Goal: Task Accomplishment & Management: Manage account settings

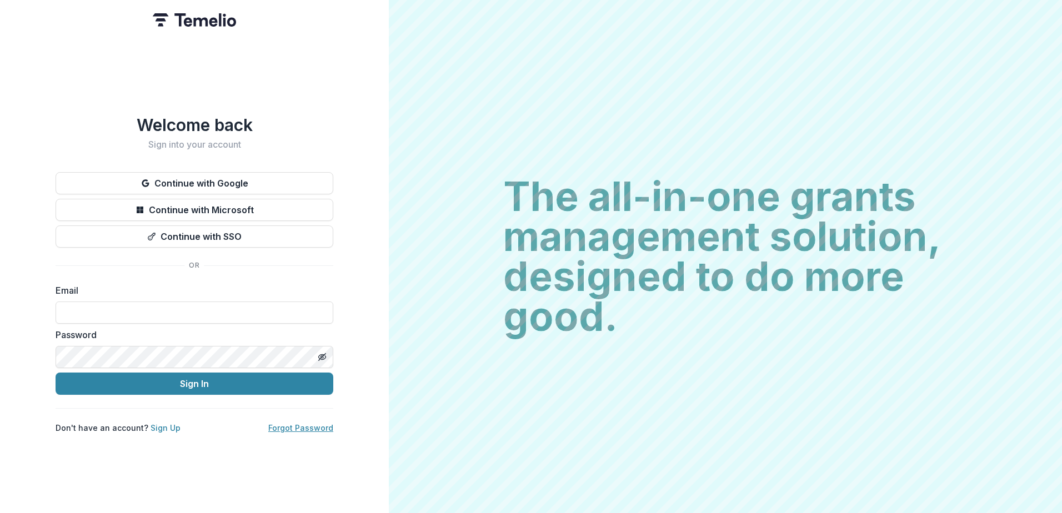
click at [289, 426] on link "Forgot Password" at bounding box center [300, 427] width 65 height 9
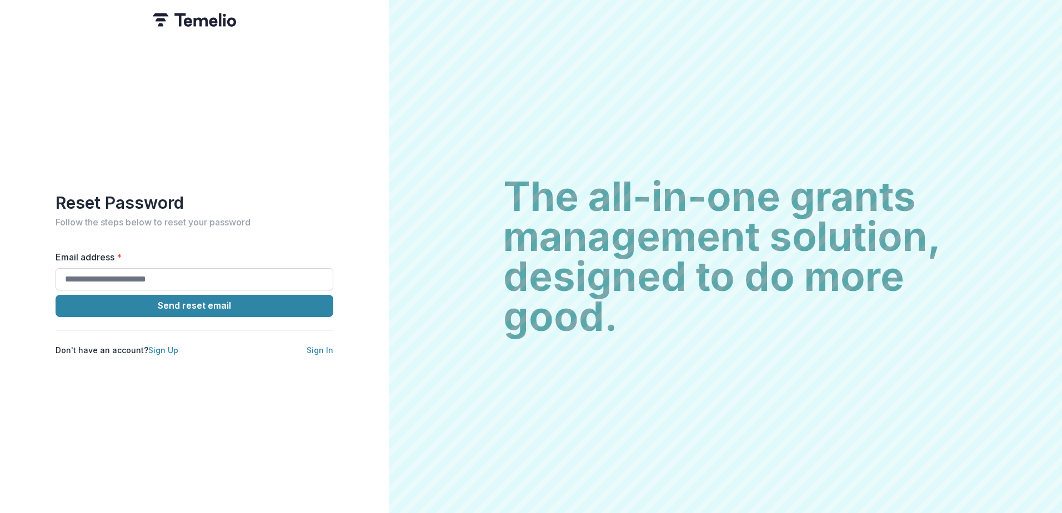
click at [109, 277] on input "Email address *" at bounding box center [195, 279] width 278 height 22
type input "**********"
click at [56, 295] on button "Send reset email" at bounding box center [195, 306] width 278 height 22
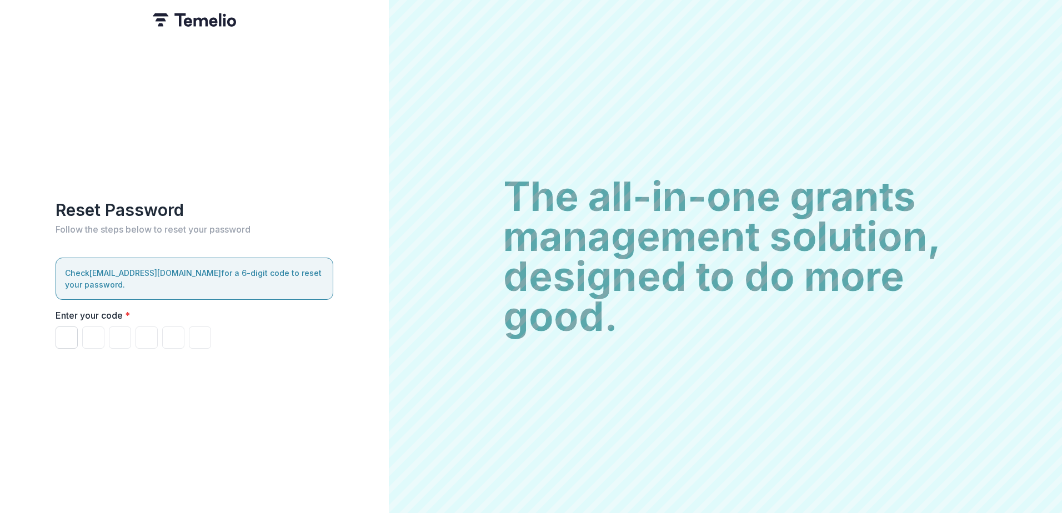
click at [72, 334] on input "Please enter your pin code" at bounding box center [67, 338] width 22 height 22
type input "*"
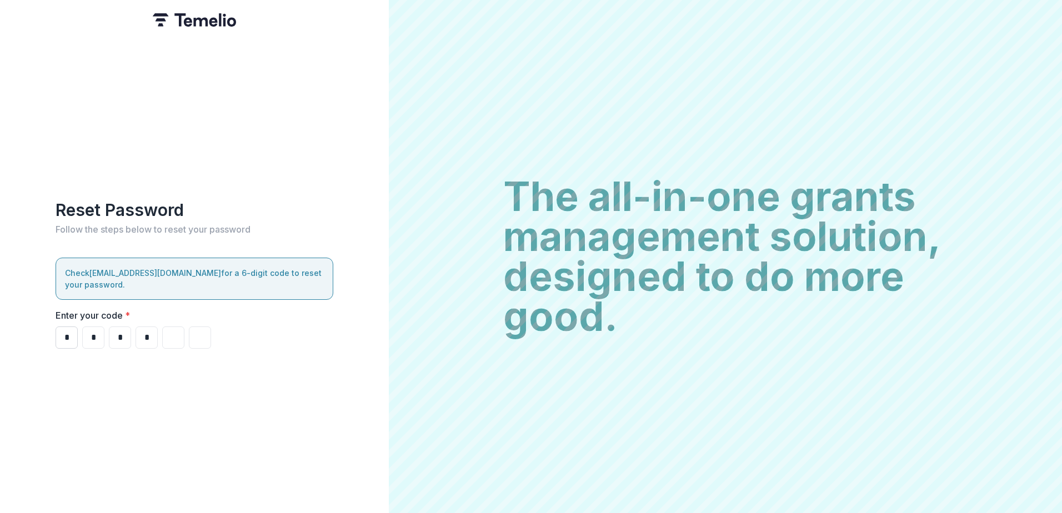
type input "*"
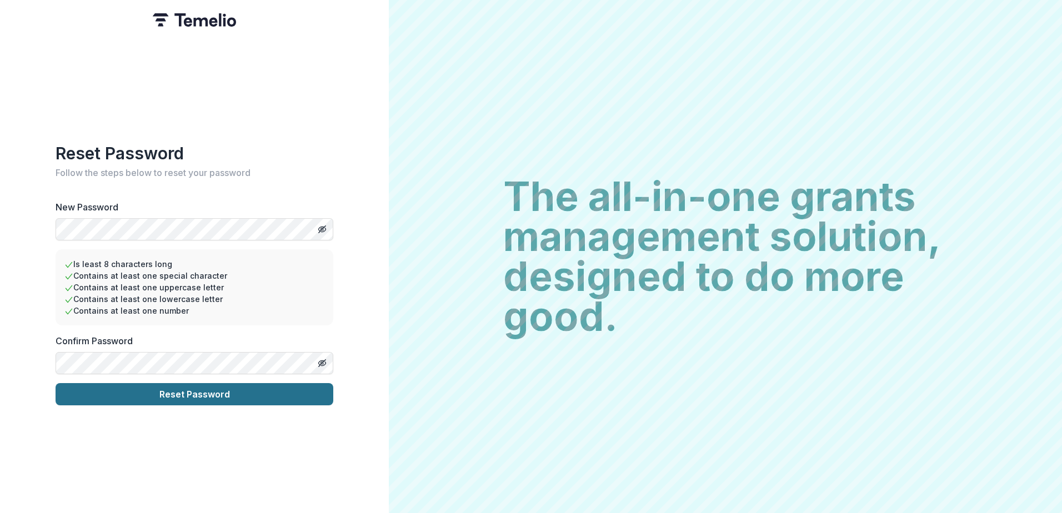
click at [130, 390] on button "Reset Password" at bounding box center [195, 394] width 278 height 22
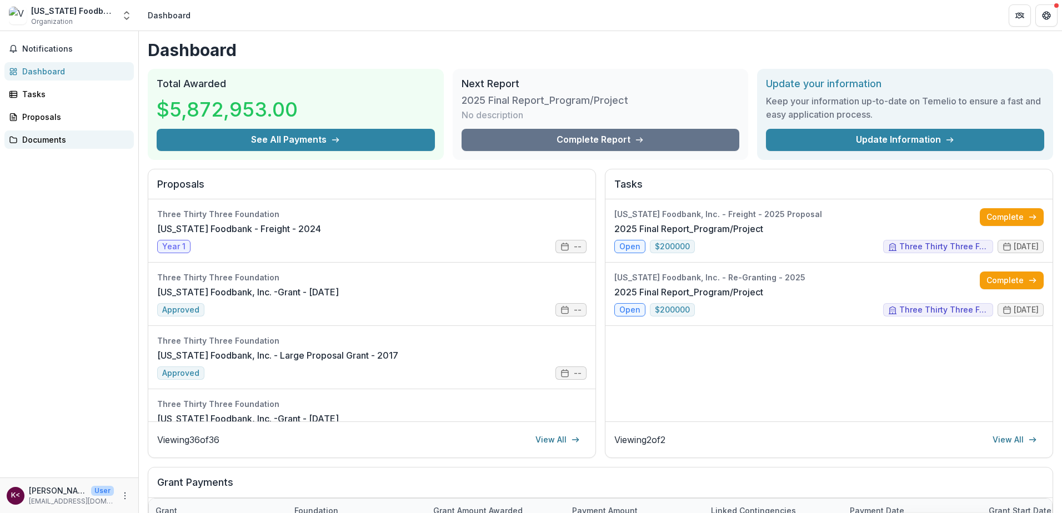
click at [40, 142] on div "Documents" at bounding box center [73, 140] width 103 height 12
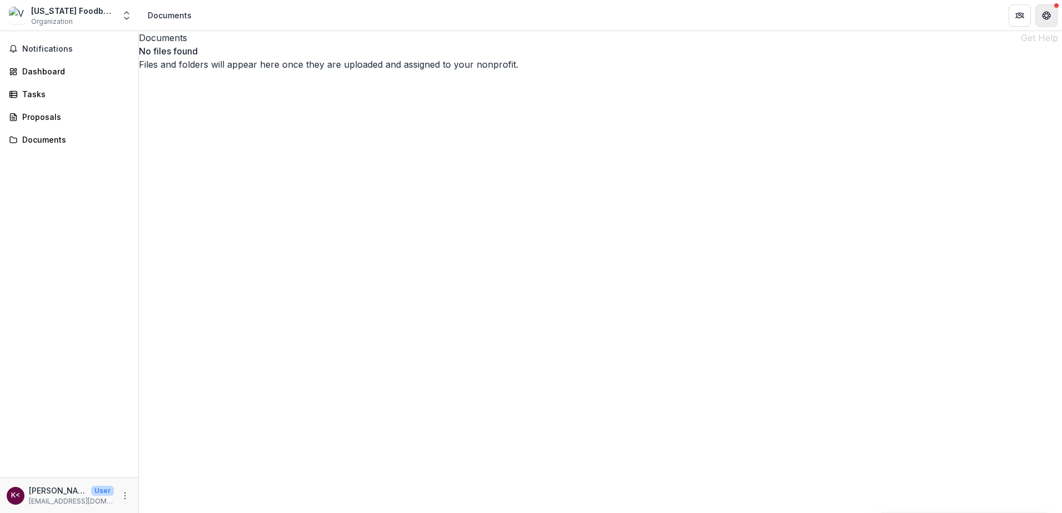
click at [1047, 14] on icon "Get Help" at bounding box center [1046, 15] width 9 height 9
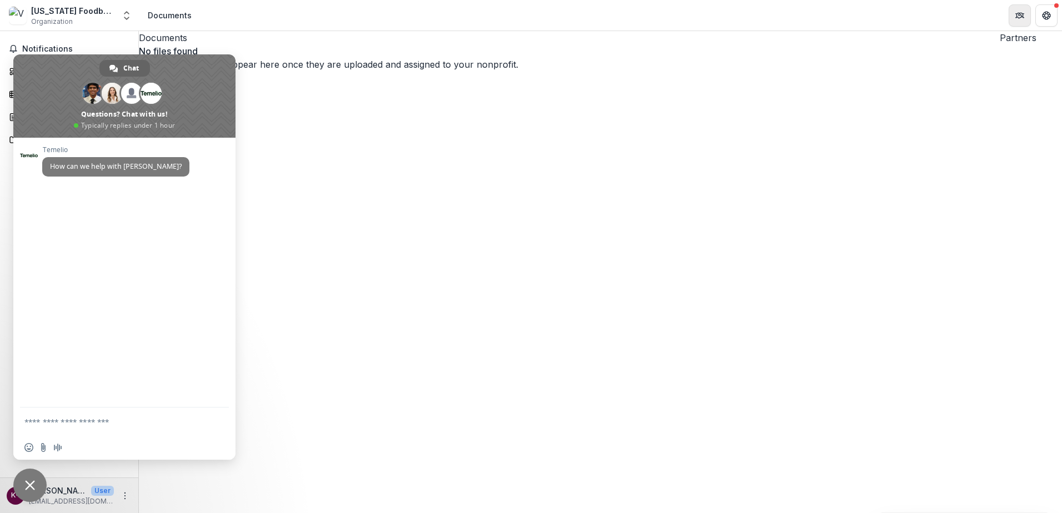
click at [1023, 17] on icon "Partners" at bounding box center [1023, 15] width 1 height 4
drag, startPoint x: 728, startPoint y: 47, endPoint x: 719, endPoint y: 49, distance: 8.8
click at [342, 71] on div "No files found Files and folders will appear here once they are uploaded and as…" at bounding box center [600, 57] width 923 height 27
click at [26, 485] on span "Close chat" at bounding box center [30, 485] width 10 height 10
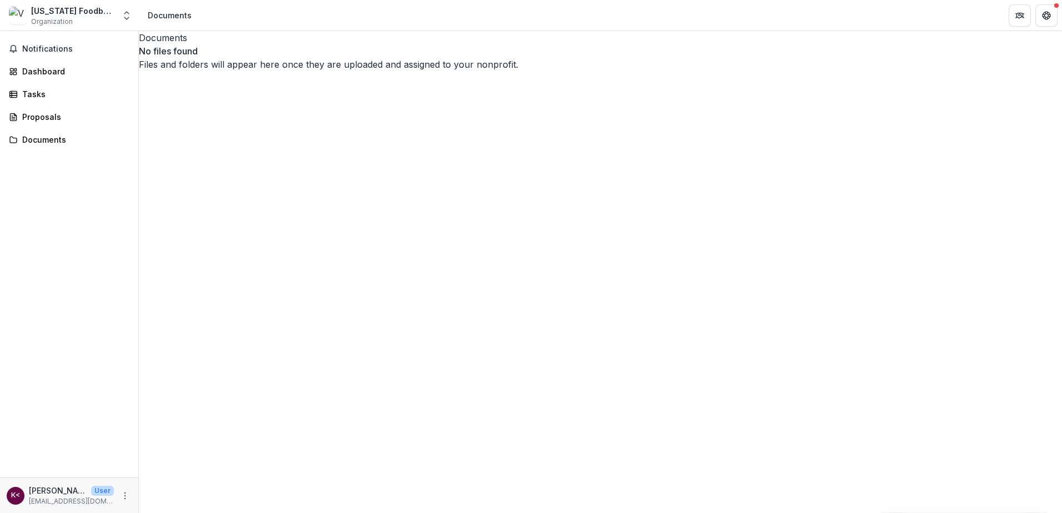
click at [108, 14] on div "[US_STATE] Foodbank, Inc." at bounding box center [72, 11] width 83 height 12
click at [33, 64] on link "Dashboard" at bounding box center [68, 71] width 129 height 18
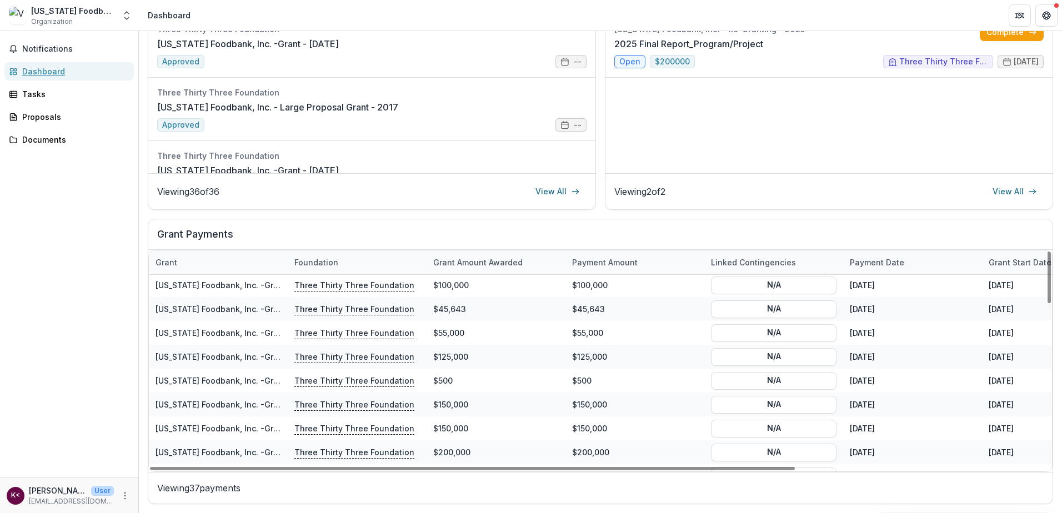
scroll to position [687, 0]
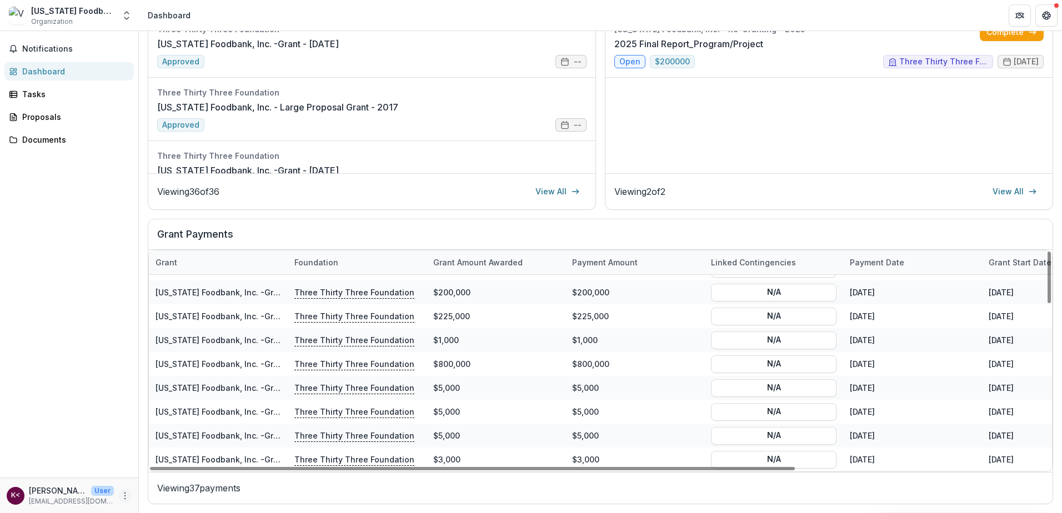
click at [124, 497] on icon "More" at bounding box center [125, 496] width 9 height 9
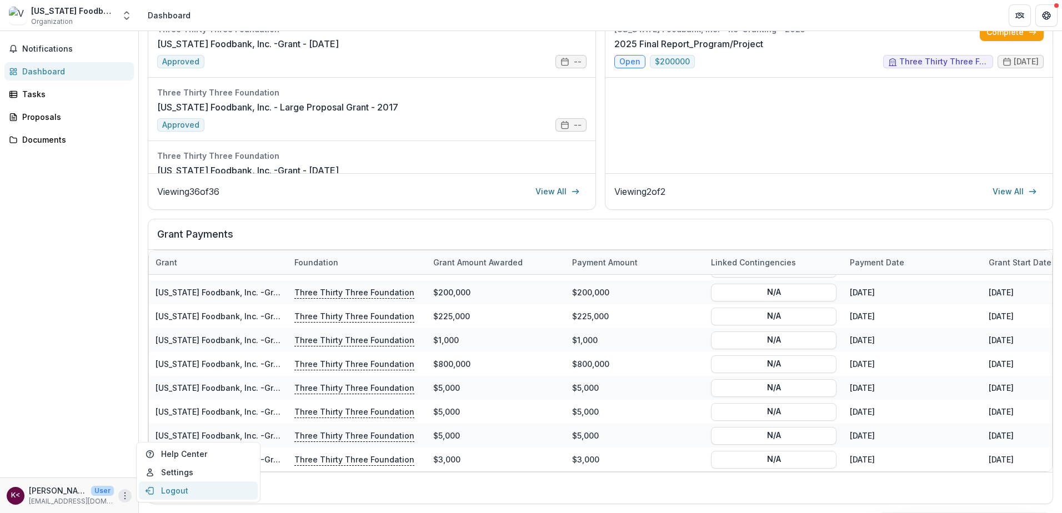
click at [155, 489] on button "Logout" at bounding box center [198, 491] width 119 height 18
